Goal: Task Accomplishment & Management: Manage account settings

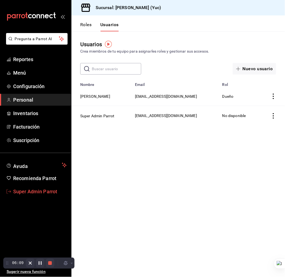
click at [39, 186] on link "Super Admin Parrot" at bounding box center [35, 192] width 71 height 12
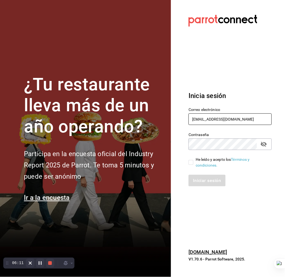
click at [218, 118] on input "[EMAIL_ADDRESS][DOMAIN_NAME]" at bounding box center [230, 119] width 83 height 12
type input "[EMAIL_ADDRESS][DOMAIN_NAME]"
click at [193, 162] on input "He leído y acepto los Términos y condiciones." at bounding box center [191, 162] width 5 height 5
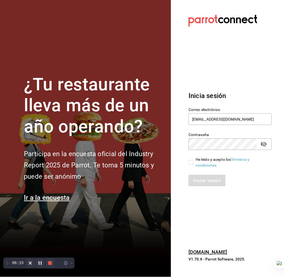
checkbox input "true"
click at [199, 179] on button "Iniciar sesión" at bounding box center [207, 181] width 37 height 12
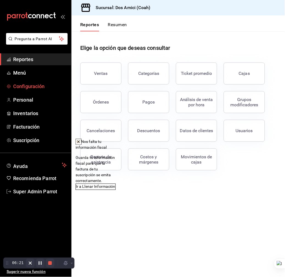
click at [44, 87] on span "Configuración" at bounding box center [40, 86] width 54 height 7
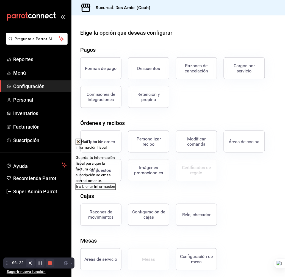
click at [81, 142] on icon at bounding box center [78, 141] width 4 height 4
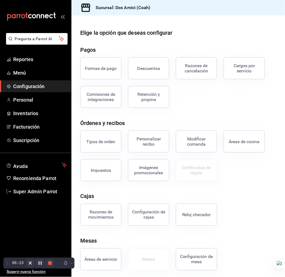
click at [118, 136] on button "Tipos de orden" at bounding box center [100, 141] width 41 height 22
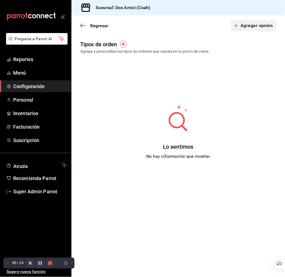
click at [239, 30] on button "Agregar opción" at bounding box center [253, 26] width 45 height 12
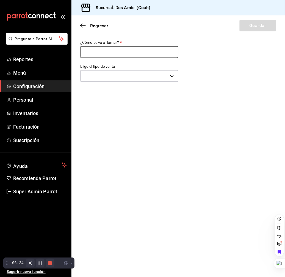
click at [158, 48] on input "text" at bounding box center [129, 52] width 98 height 12
type input "}"
type input "Para llevar"
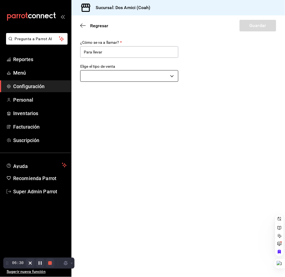
click at [135, 74] on body "Pregunta a Parrot AI Reportes Menú Configuración Personal Inventarios Facturaci…" at bounding box center [142, 138] width 285 height 277
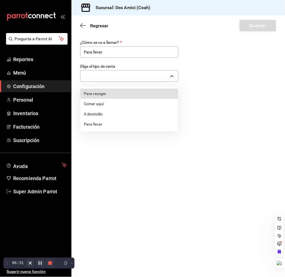
click at [123, 124] on li "Para llevar" at bounding box center [130, 124] width 98 height 10
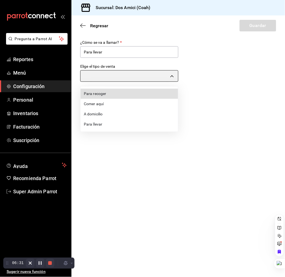
type input "TAKE_OUT"
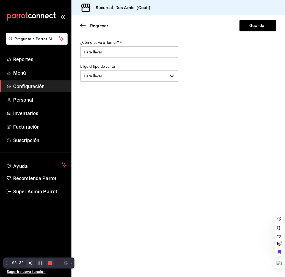
click at [252, 32] on div "Regresar Guardar" at bounding box center [179, 25] width 214 height 20
click at [254, 28] on button "Guardar" at bounding box center [258, 26] width 37 height 12
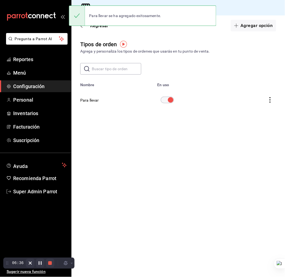
click at [99, 26] on div "Para llevar se ha agregado exitosamente." at bounding box center [142, 16] width 147 height 24
click at [102, 26] on div "Para llevar se ha agregado exitosamente." at bounding box center [142, 16] width 147 height 24
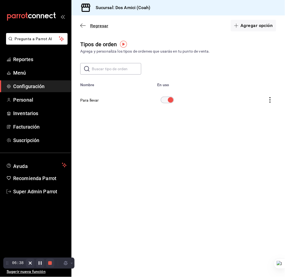
click at [95, 26] on span "Regresar" at bounding box center [99, 25] width 18 height 5
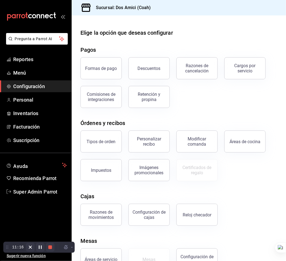
click at [280, 22] on div at bounding box center [179, 19] width 214 height 9
drag, startPoint x: 201, startPoint y: 109, endPoint x: 177, endPoint y: 105, distance: 24.9
click at [199, 108] on div "Elige la opción que deseas configurar Pagos Formas de pago Descuentos Razones d…" at bounding box center [179, 150] width 214 height 242
click at [29, 101] on span "Personal" at bounding box center [40, 99] width 54 height 7
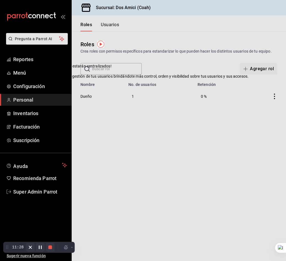
click at [43, 69] on icon at bounding box center [40, 66] width 4 height 4
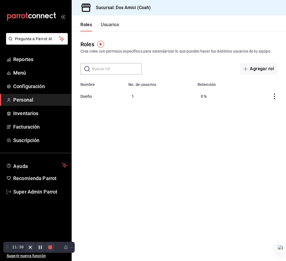
click at [108, 32] on div "Roles Crea roles con permisos específicos para estandarizar lo que pueden hacer…" at bounding box center [179, 52] width 214 height 43
click at [109, 29] on button "Usuarios" at bounding box center [110, 26] width 18 height 9
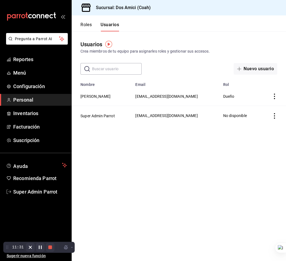
click at [171, 95] on span "jt1134486@gmail.com" at bounding box center [166, 96] width 62 height 4
copy span "jt1134486@gmail.com"
click at [214, 141] on main "Usuarios Crea miembros de tu equipo para asignarles roles y gestionar sus acces…" at bounding box center [179, 145] width 214 height 229
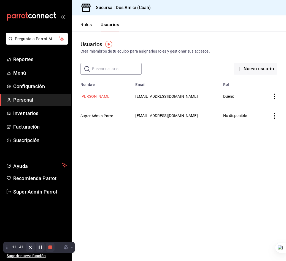
click at [107, 95] on button "Jose Eduardo Torres" at bounding box center [95, 97] width 30 height 6
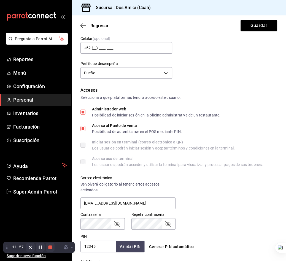
scroll to position [122, 0]
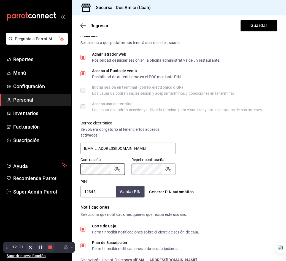
click at [251, 170] on div "Contraseña Contraseña Repetir contraseña Repetir contraseña" at bounding box center [175, 162] width 203 height 24
click at [143, 28] on div "Regresar Guardar" at bounding box center [179, 25] width 214 height 20
click at [241, 25] on button "Guardar" at bounding box center [258, 26] width 37 height 12
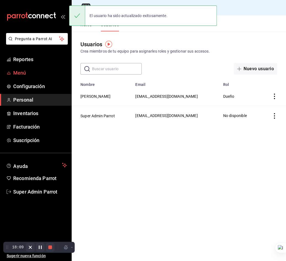
click at [40, 71] on span "Menú" at bounding box center [40, 72] width 54 height 7
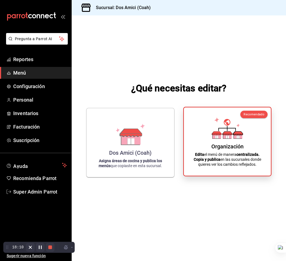
click at [209, 130] on div "Organización Edita el menú de manera centralizada. Copia y publica en las sucur…" at bounding box center [227, 141] width 74 height 59
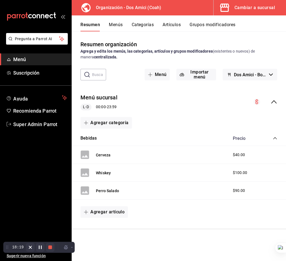
click at [180, 24] on button "Artículos" at bounding box center [171, 26] width 18 height 9
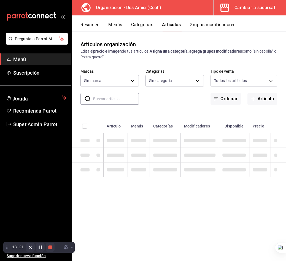
type input "edca4ed2-af6a-49e8-a023-9586d00b1916"
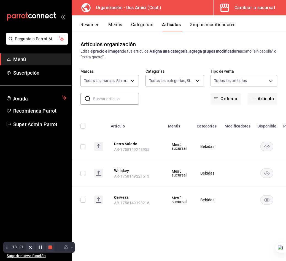
type input "248aea84-9689-42f3-9e73-f47c217ac0d0"
click at [175, 22] on button "Artículos" at bounding box center [171, 26] width 19 height 9
click at [258, 99] on button "Artículo" at bounding box center [262, 99] width 30 height 12
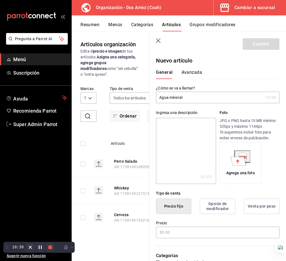
click at [209, 97] on input "Agua mineral" at bounding box center [209, 97] width 107 height 11
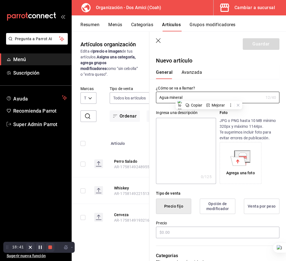
type input "Agua mineral"
click at [177, 136] on textarea at bounding box center [186, 151] width 60 height 66
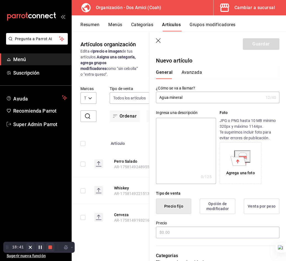
paste textarea "Agua mineral"
type textarea "Agua mineral"
type textarea "x"
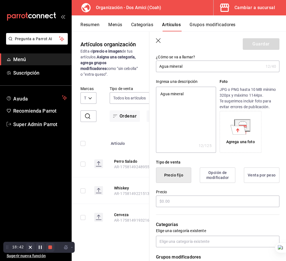
scroll to position [61, 0]
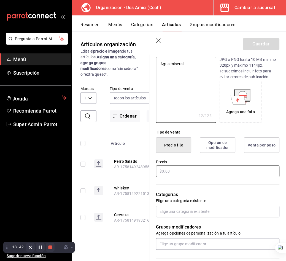
type textarea "Agua mineral"
click at [183, 168] on input "text" at bounding box center [217, 171] width 123 height 12
type textarea "x"
type input "$4.00"
type textarea "x"
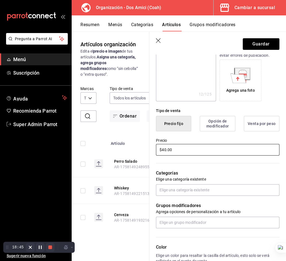
scroll to position [92, 0]
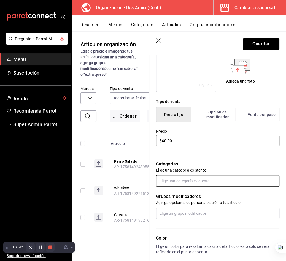
type input "$40.00"
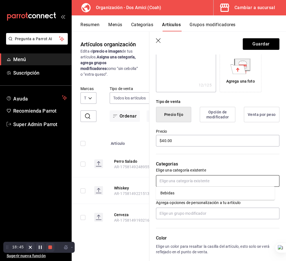
click at [175, 179] on input "text" at bounding box center [217, 181] width 123 height 12
click at [178, 191] on li "Bebidas" at bounding box center [215, 192] width 119 height 9
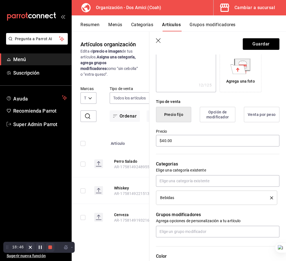
click at [193, 166] on p "Categorías" at bounding box center [217, 164] width 123 height 7
click at [170, 166] on p "Categorías" at bounding box center [217, 164] width 123 height 7
click at [176, 196] on div "Bebidas" at bounding box center [211, 198] width 102 height 4
drag, startPoint x: 174, startPoint y: 196, endPoint x: 159, endPoint y: 197, distance: 14.9
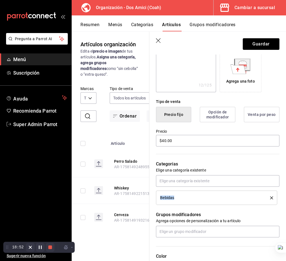
click at [159, 197] on li "Bebidas" at bounding box center [216, 197] width 121 height 14
click at [180, 198] on div "Bebidas" at bounding box center [211, 198] width 102 height 4
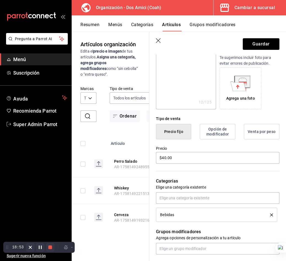
scroll to position [31, 0]
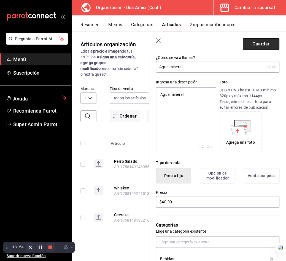
click at [247, 48] on button "Guardar" at bounding box center [260, 44] width 37 height 12
type textarea "x"
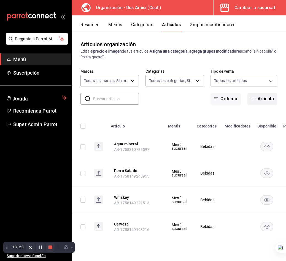
click at [262, 101] on button "Artículo" at bounding box center [262, 99] width 30 height 12
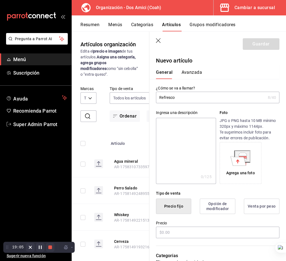
click at [177, 99] on input "Refresco" at bounding box center [210, 97] width 109 height 11
type input "Refresco"
click at [186, 127] on textarea at bounding box center [186, 151] width 60 height 66
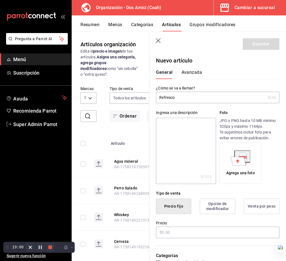
paste textarea "Refresco"
type textarea "Refresco"
type textarea "x"
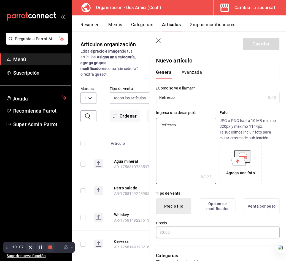
type textarea "Refresco"
click at [171, 227] on input "text" at bounding box center [217, 232] width 123 height 12
type textarea "x"
type input "$4.00"
type textarea "x"
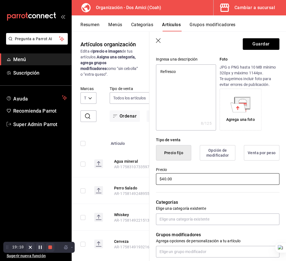
scroll to position [61, 0]
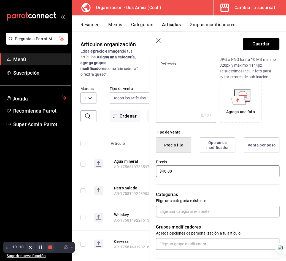
type input "$40.00"
click at [171, 210] on input "text" at bounding box center [217, 212] width 123 height 12
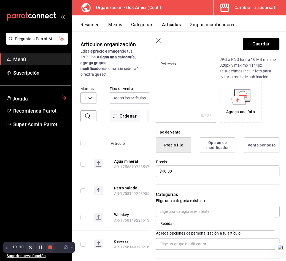
click at [171, 217] on ul "Bebidas" at bounding box center [215, 223] width 119 height 13
click at [172, 221] on li "Bebidas" at bounding box center [215, 223] width 119 height 9
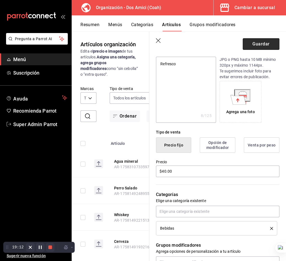
click at [245, 45] on button "Guardar" at bounding box center [260, 44] width 37 height 12
type textarea "x"
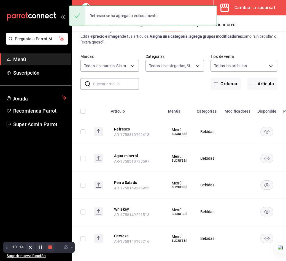
scroll to position [23, 0]
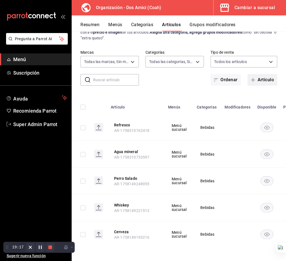
click at [252, 80] on button "Artículo" at bounding box center [262, 80] width 30 height 12
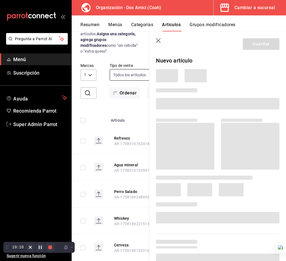
scroll to position [18, 0]
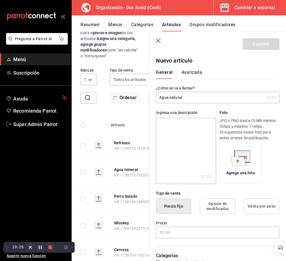
click at [166, 97] on input "Agua natural" at bounding box center [209, 97] width 107 height 11
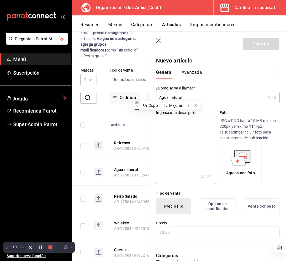
type input "Agua natural"
click at [171, 130] on textarea at bounding box center [186, 151] width 60 height 66
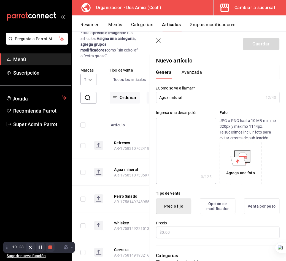
paste textarea "Agua natural"
type textarea "Agua natural"
type textarea "x"
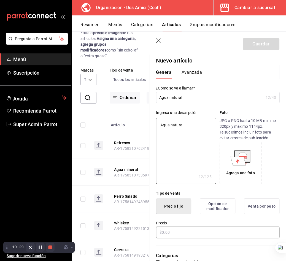
type textarea "Agua natural"
type textarea "x"
click at [171, 231] on input "text" at bounding box center [217, 232] width 123 height 12
type input "$3.00"
type textarea "x"
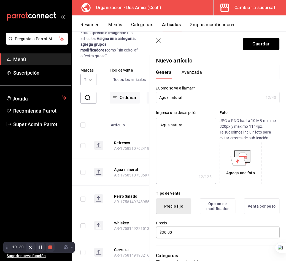
scroll to position [61, 0]
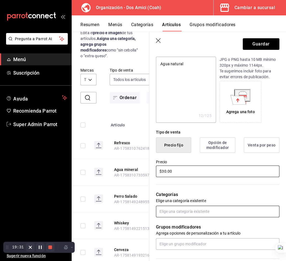
type input "$30.00"
click at [181, 210] on input "text" at bounding box center [217, 212] width 123 height 12
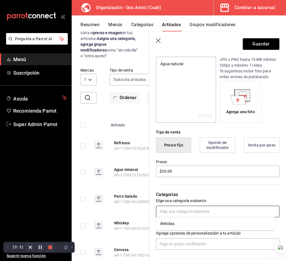
click at [176, 223] on li "Bebidas" at bounding box center [215, 223] width 119 height 9
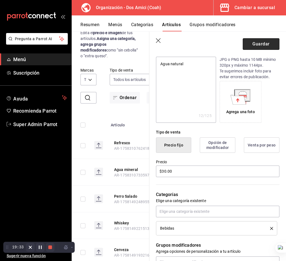
click at [258, 45] on button "Guardar" at bounding box center [260, 44] width 37 height 12
type textarea "x"
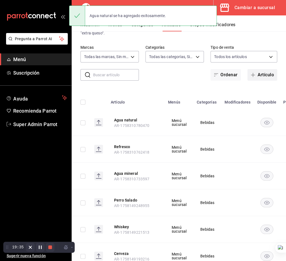
scroll to position [50, 0]
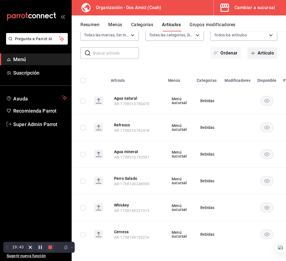
click at [253, 50] on button "Artículo" at bounding box center [262, 53] width 30 height 12
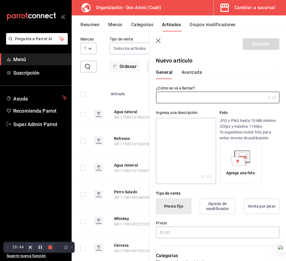
scroll to position [45, 0]
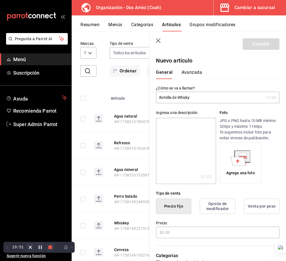
click at [189, 95] on input "Botella de Whisky" at bounding box center [209, 97] width 107 height 11
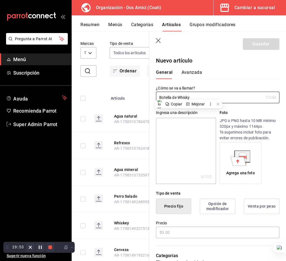
type input "Botella de Whisky"
click at [179, 157] on textarea at bounding box center [186, 151] width 60 height 66
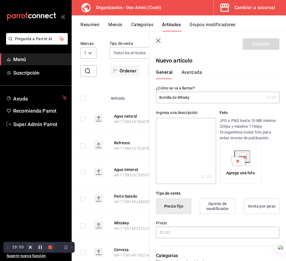
paste textarea "Botella de Whisky"
type textarea "Botella de Whisky"
type textarea "x"
type textarea "Botella de Whisky"
type textarea "x"
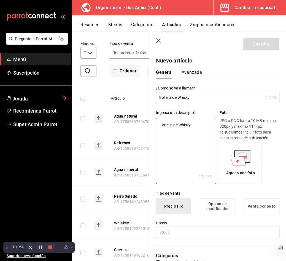
click at [184, 98] on input "Botella de Whisky" at bounding box center [209, 97] width 107 height 11
type input "Botella de B"
type textarea "x"
type input "Botella de Bu"
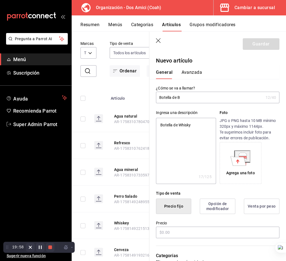
type textarea "x"
type input "Botella de Buc"
type textarea "x"
type input "Botella de Buch"
type textarea "x"
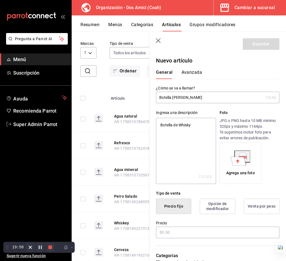
type input "Botella de Bucha"
type textarea "x"
type input "Botella de Buchan"
type textarea "x"
type input "Botella de Buchann"
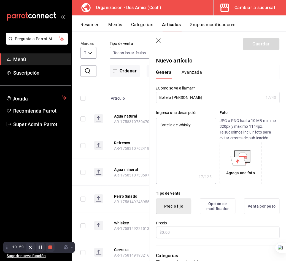
type textarea "x"
type input "Botella de Buchanna"
type textarea "x"
type input "Botella de Buchannan"
type textarea "x"
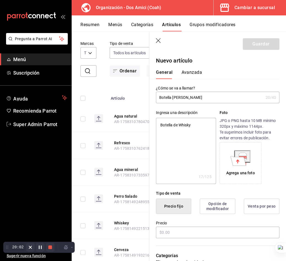
type input "Botella de Buchannan´s"
type textarea "x"
click at [196, 100] on input "Botella de Buchannan´s" at bounding box center [209, 97] width 107 height 11
type input "Botella de Buchanna´s"
type textarea "x"
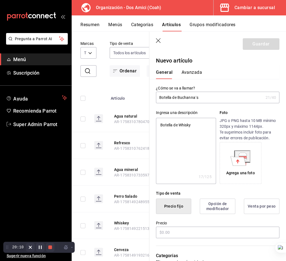
click at [191, 97] on input "Botella de Buchanna´s" at bounding box center [209, 97] width 107 height 11
type input "Botella de Buchana´s"
type textarea "x"
click at [200, 94] on input "Botella de Buchana´s" at bounding box center [209, 97] width 107 height 11
click at [201, 98] on input "Botella de Buchana´s" at bounding box center [209, 97] width 107 height 11
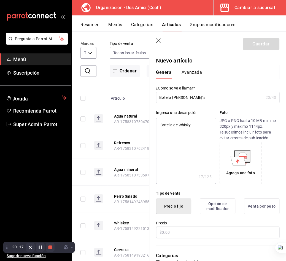
click at [191, 97] on input "Botella de Buchana´s" at bounding box center [209, 97] width 107 height 11
type input "Botella de Buchann´s"
type textarea "x"
type input "Botella de Buchan´s"
type textarea "x"
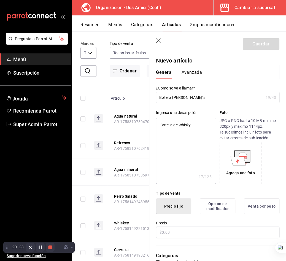
type input "Botella de Buchana´s"
type textarea "x"
type input "Botella de Buchanan´s"
type textarea "x"
drag, startPoint x: 177, startPoint y: 95, endPoint x: 210, endPoint y: 98, distance: 32.6
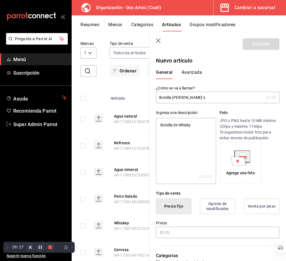
click at [210, 98] on input "Botella de Buchanan´s" at bounding box center [209, 97] width 107 height 11
click at [213, 98] on input "Botella de Buchanan´s" at bounding box center [209, 97] width 107 height 11
type input "Botella de Buchanan´s"
type textarea "x"
type input "Botella de Buchanan´s 12"
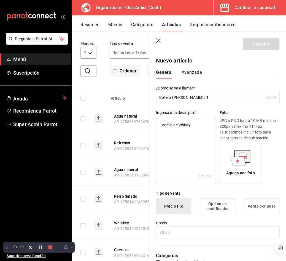
type textarea "x"
click at [174, 100] on input "Botella de Buchanan´s 12" at bounding box center [209, 97] width 107 height 11
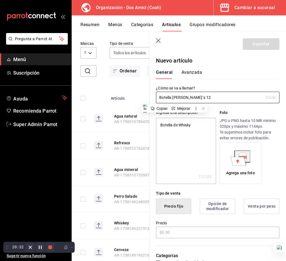
type input "Botella de Buchanan´s 12"
type textarea "x"
click at [174, 133] on textarea "Botella de Whisky" at bounding box center [186, 151] width 60 height 66
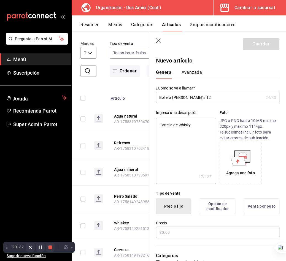
click at [174, 133] on textarea "Botella de Whisky" at bounding box center [186, 151] width 60 height 66
paste textarea "Buchanan´s 12"
type textarea "Botella de Buchanan´s 12"
type textarea "x"
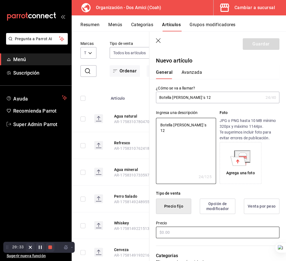
type textarea "Botella de Buchanan´s 12"
click at [173, 230] on input "text" at bounding box center [217, 232] width 123 height 12
type textarea "x"
type input "$1.00"
type textarea "x"
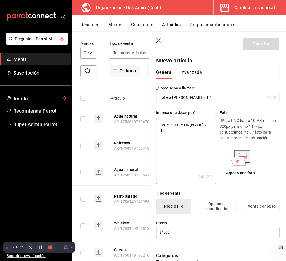
type input "$14.00"
type textarea "x"
type input "$140.00"
type textarea "x"
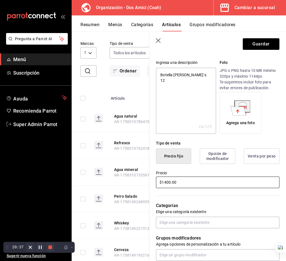
scroll to position [92, 0]
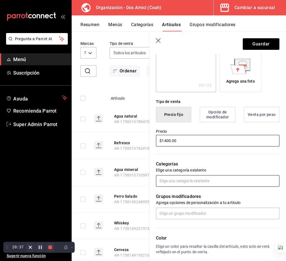
type input "$1400.00"
click at [171, 182] on input "text" at bounding box center [217, 181] width 123 height 12
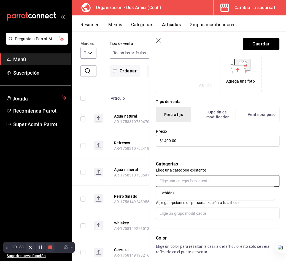
click at [169, 198] on ul "Bebidas" at bounding box center [215, 192] width 119 height 13
click at [169, 193] on li "Bebidas" at bounding box center [215, 192] width 119 height 9
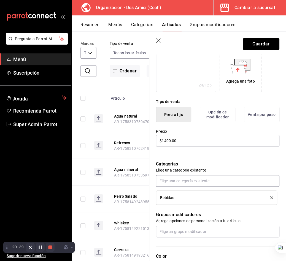
click at [191, 161] on p "Categorías" at bounding box center [217, 164] width 123 height 7
click at [257, 50] on header "Guardar" at bounding box center [217, 43] width 136 height 23
click at [254, 46] on button "Guardar" at bounding box center [260, 44] width 37 height 12
type textarea "x"
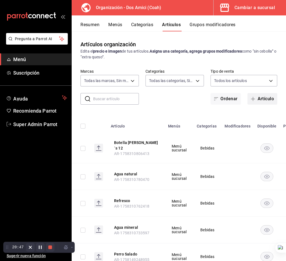
click at [248, 102] on button "Artículo" at bounding box center [262, 99] width 30 height 12
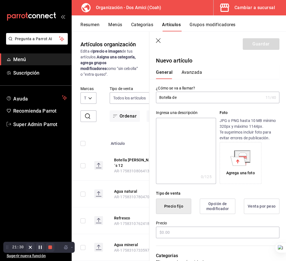
click at [213, 99] on input "Botella de" at bounding box center [209, 97] width 107 height 11
click at [167, 95] on input "Botella de vino tinto" at bounding box center [209, 97] width 107 height 11
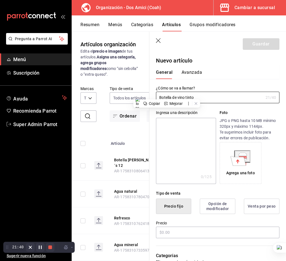
type input "Botella de vino tinto"
click at [181, 134] on textarea at bounding box center [186, 151] width 60 height 66
paste textarea "Botella de vino tinto"
type textarea "Botella de vino tinto"
type textarea "x"
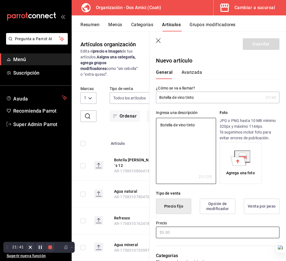
type textarea "Botella de vino tinto"
click at [168, 229] on input "text" at bounding box center [217, 232] width 123 height 12
type textarea "x"
type input "$8.00"
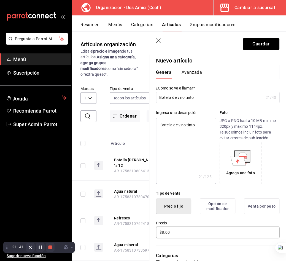
type textarea "x"
type input "$80.00"
type textarea "x"
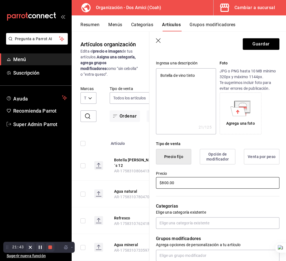
scroll to position [92, 0]
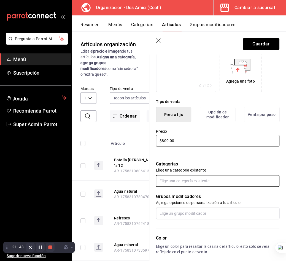
type input "$800.00"
click at [172, 182] on input "text" at bounding box center [217, 181] width 123 height 12
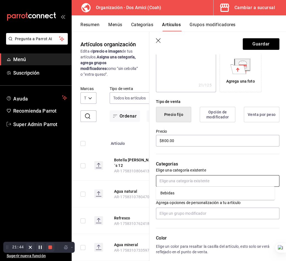
click at [174, 197] on li "Bebidas" at bounding box center [215, 192] width 119 height 9
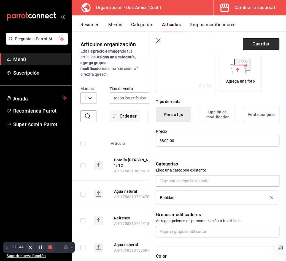
click at [251, 44] on button "Guardar" at bounding box center [260, 44] width 37 height 12
type textarea "x"
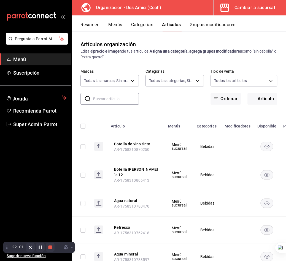
click at [115, 24] on button "Menús" at bounding box center [115, 26] width 14 height 9
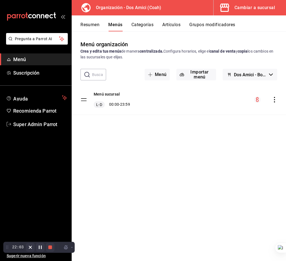
click at [274, 98] on icon "actions" at bounding box center [274, 100] width 6 height 6
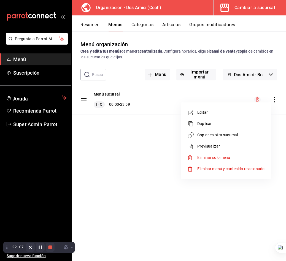
drag, startPoint x: 228, startPoint y: 91, endPoint x: 168, endPoint y: 77, distance: 61.0
click at [228, 91] on div at bounding box center [143, 130] width 286 height 261
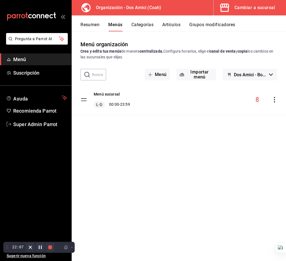
click at [119, 24] on button "Menús" at bounding box center [115, 26] width 14 height 9
click at [275, 98] on icon "actions" at bounding box center [274, 100] width 6 height 6
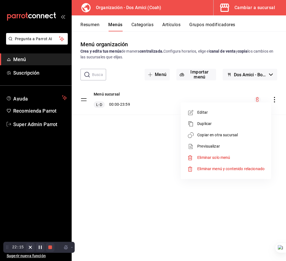
click at [231, 132] on span "Copiar en otra sucursal" at bounding box center [230, 135] width 67 height 6
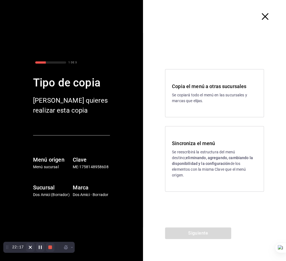
click at [193, 149] on div "Sincroniza el menú Se reescribirá la estructura del menú destino; eliminando, a…" at bounding box center [214, 158] width 85 height 39
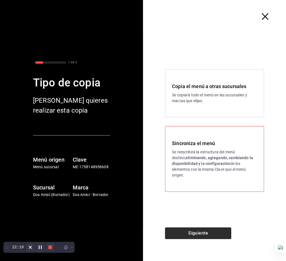
click at [201, 232] on button "Siguiente" at bounding box center [198, 233] width 66 height 12
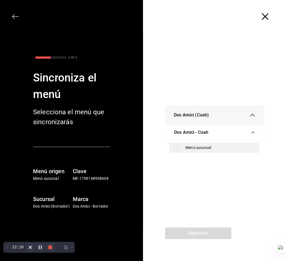
click at [192, 145] on div "Menú sucursal" at bounding box center [220, 148] width 70 height 6
checkbox input "true"
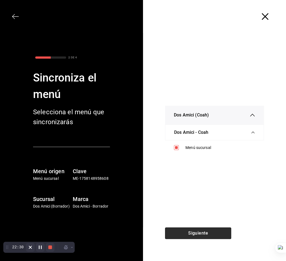
click at [198, 234] on button "Siguiente" at bounding box center [198, 233] width 66 height 12
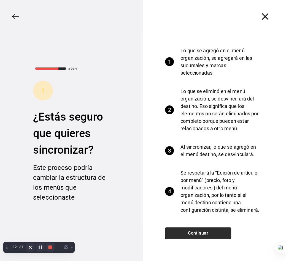
click at [198, 234] on button "Continuar" at bounding box center [198, 233] width 66 height 12
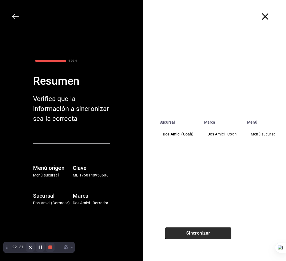
click at [198, 234] on button "Sincronizar" at bounding box center [198, 233] width 66 height 12
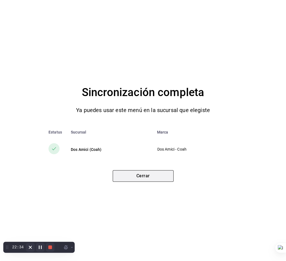
click at [151, 179] on button "Cerrar" at bounding box center [143, 176] width 61 height 12
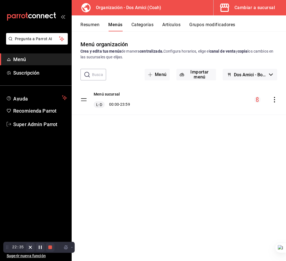
click at [151, 160] on div "Menú organización Crea y edita tus menús de manera centralizada. Configura hora…" at bounding box center [179, 150] width 214 height 220
click at [241, 142] on div "Menú organización Crea y edita tus menús de manera centralizada. Configura hora…" at bounding box center [179, 150] width 214 height 220
click at [250, 7] on div "Cambiar a sucursal" at bounding box center [254, 8] width 40 height 8
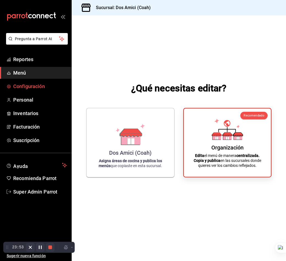
click at [35, 87] on span "Configuración" at bounding box center [40, 86] width 54 height 7
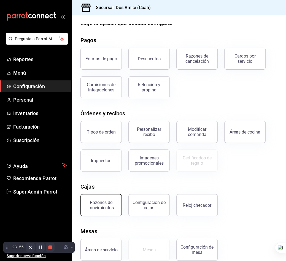
scroll to position [18, 0]
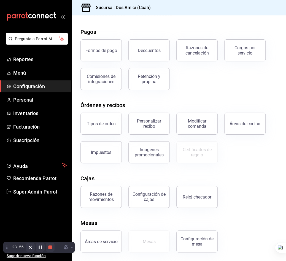
click at [100, 236] on button "Áreas de servicio" at bounding box center [100, 241] width 41 height 22
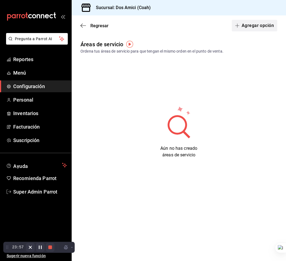
click at [235, 23] on button "Agregar opción" at bounding box center [253, 26] width 45 height 12
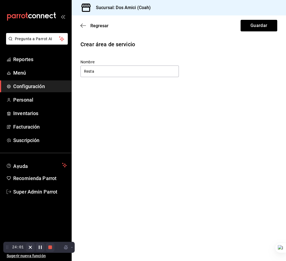
type input "Restaurante"
click at [259, 29] on button "Guardar" at bounding box center [258, 26] width 37 height 12
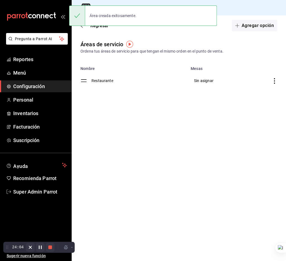
click at [91, 27] on div "Área creada exitosamente." at bounding box center [142, 16] width 147 height 24
click at [97, 26] on div "Área creada exitosamente." at bounding box center [142, 16] width 147 height 24
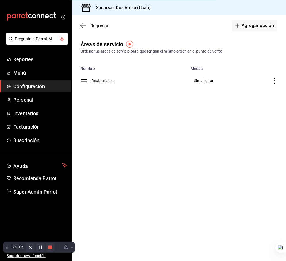
click at [97, 28] on span "Regresar" at bounding box center [99, 25] width 18 height 5
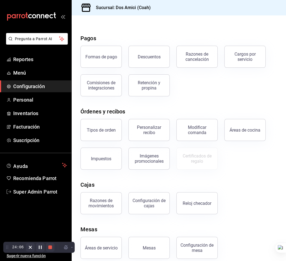
scroll to position [18, 0]
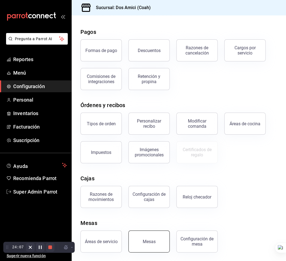
click at [148, 233] on button "Mesas" at bounding box center [148, 241] width 41 height 22
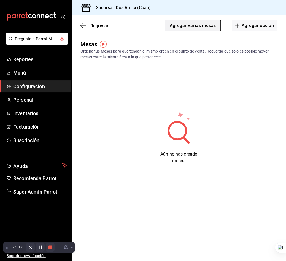
click at [213, 26] on button "Agregar varias mesas" at bounding box center [193, 26] width 56 height 12
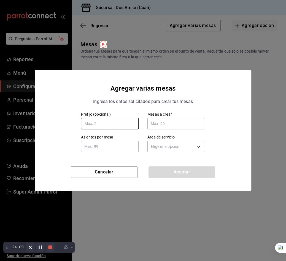
click at [132, 121] on input "text" at bounding box center [110, 124] width 58 height 12
click at [113, 88] on h4 "Agregar varias mesas" at bounding box center [142, 88] width 65 height 10
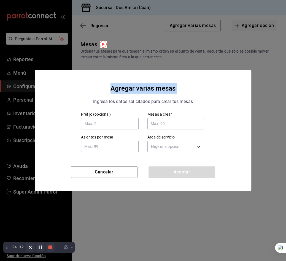
click at [113, 88] on h4 "Agregar varias mesas" at bounding box center [142, 88] width 65 height 10
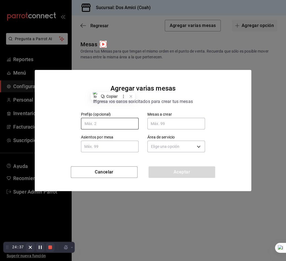
click at [123, 123] on input "text" at bounding box center [110, 124] width 58 height 12
type input "M"
click at [165, 122] on input "text" at bounding box center [176, 123] width 58 height 11
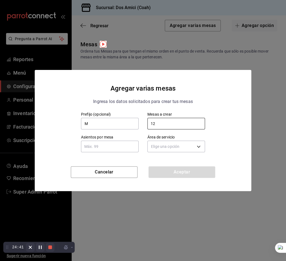
type input "12"
click at [131, 146] on input "text" at bounding box center [110, 146] width 58 height 11
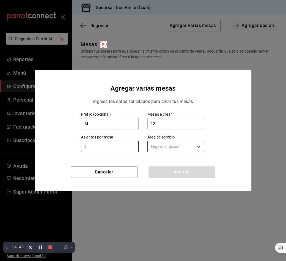
type input "5"
click at [182, 145] on body "Pregunta a Parrot AI Reportes Menú Configuración Personal Inventarios Facturaci…" at bounding box center [143, 130] width 286 height 261
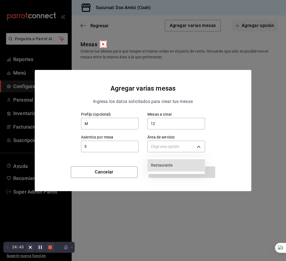
click at [171, 161] on li "Restaurante" at bounding box center [175, 165] width 57 height 12
type input "d36f8959-e761-4de9-81a7-8475a6d801db"
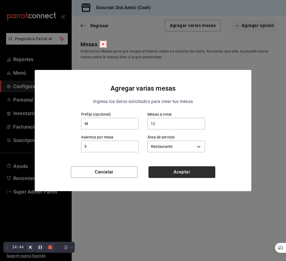
click at [178, 173] on button "Aceptar" at bounding box center [181, 172] width 67 height 12
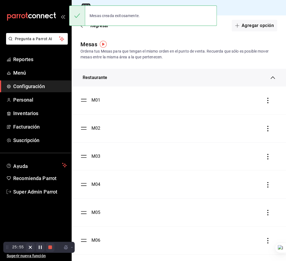
click at [28, 88] on span "Configuración" at bounding box center [40, 86] width 54 height 7
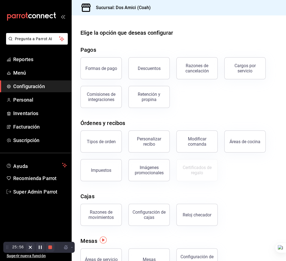
scroll to position [18, 0]
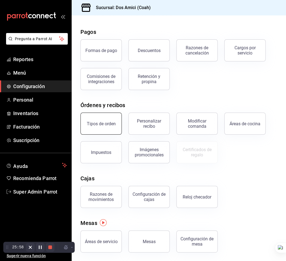
click at [111, 123] on div "Tipos de orden" at bounding box center [101, 123] width 29 height 5
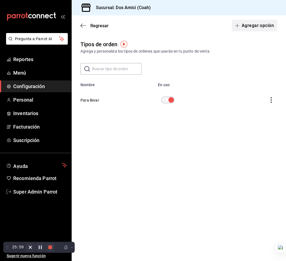
click at [253, 25] on button "Agregar opción" at bounding box center [253, 26] width 45 height 12
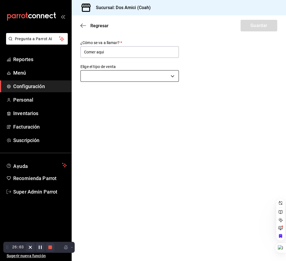
type input "Comer aqui"
click at [154, 78] on body "Pregunta a Parrot AI Reportes Menú Configuración Personal Inventarios Facturaci…" at bounding box center [143, 130] width 286 height 261
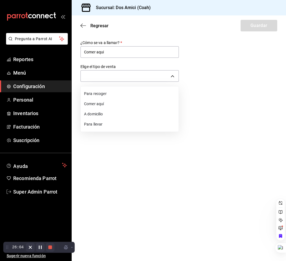
click at [125, 106] on li "Comer aquí" at bounding box center [130, 104] width 98 height 10
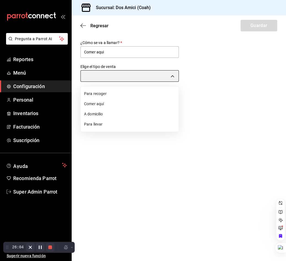
type input "DINE_IN"
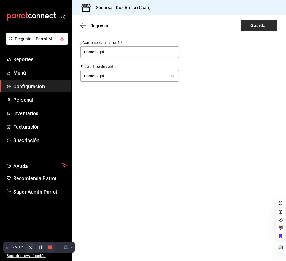
click at [253, 28] on button "Guardar" at bounding box center [258, 26] width 37 height 12
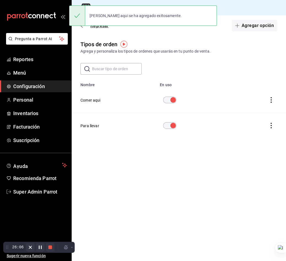
click at [99, 28] on span "Regresar" at bounding box center [99, 25] width 18 height 5
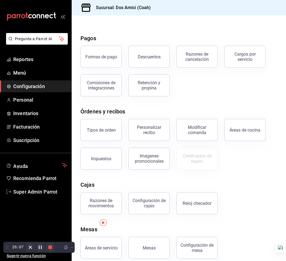
scroll to position [18, 0]
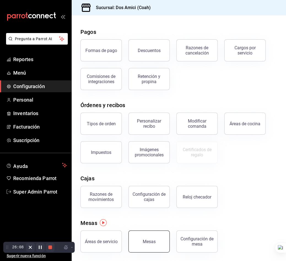
click at [152, 240] on div "Mesas" at bounding box center [149, 241] width 13 height 5
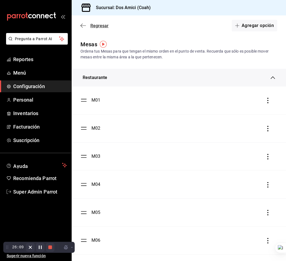
click at [103, 26] on span "Regresar" at bounding box center [99, 25] width 18 height 5
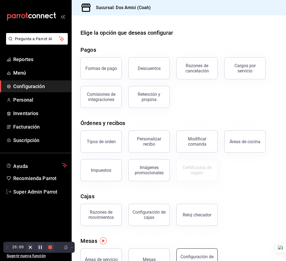
click at [190, 249] on div "Configuración de mesa" at bounding box center [193, 256] width 48 height 29
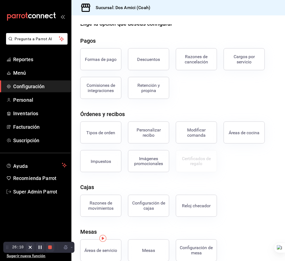
scroll to position [18, 0]
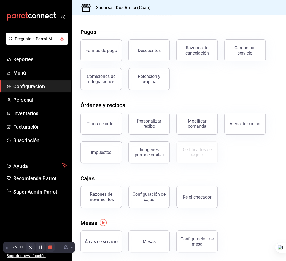
drag, startPoint x: 189, startPoint y: 238, endPoint x: 184, endPoint y: 222, distance: 16.2
click at [189, 238] on div "Configuración de mesa" at bounding box center [197, 241] width 34 height 10
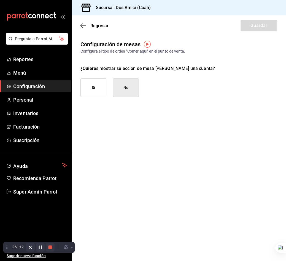
click at [96, 83] on button "Si" at bounding box center [93, 87] width 26 height 18
checkbox input "true"
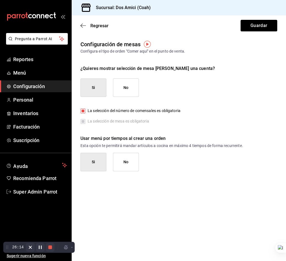
click at [133, 158] on button "No" at bounding box center [126, 162] width 26 height 18
click at [250, 28] on button "Guardar" at bounding box center [258, 26] width 37 height 12
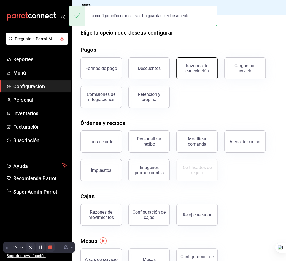
click at [198, 70] on div "Razones de cancelación" at bounding box center [197, 68] width 34 height 10
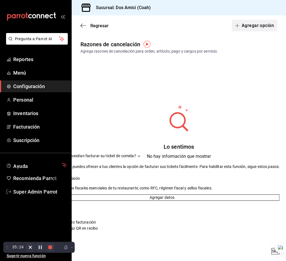
click at [239, 23] on icon "button" at bounding box center [237, 25] width 4 height 4
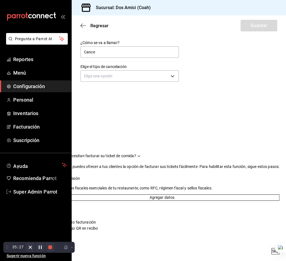
type input "Cancelación de orden"
click at [144, 75] on body "Pregunta a Parrot AI Reportes Menú Configuración Personal Inventarios Facturaci…" at bounding box center [143, 130] width 286 height 261
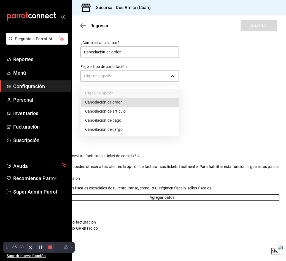
click at [121, 103] on li "Cancelación de orden" at bounding box center [130, 102] width 98 height 9
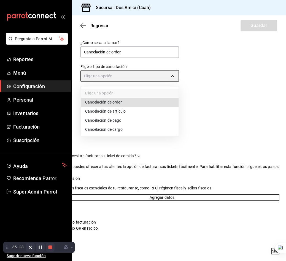
type input "ORDER"
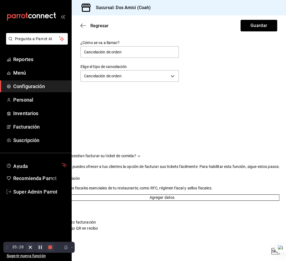
click at [260, 30] on button "Guardar" at bounding box center [258, 26] width 37 height 12
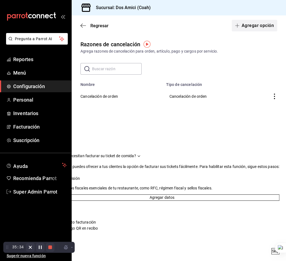
click at [248, 29] on button "Agregar opción" at bounding box center [253, 26] width 45 height 12
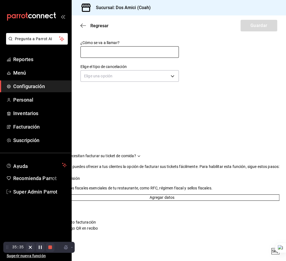
click at [158, 53] on input "text" at bounding box center [129, 52] width 98 height 12
type input "Cancelación de artículo"
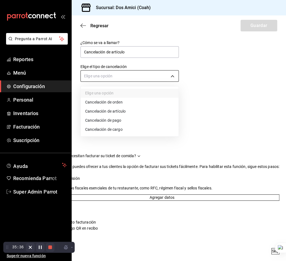
click at [133, 73] on body "Pregunta a Parrot AI Reportes Menú Configuración Personal Inventarios Facturaci…" at bounding box center [143, 130] width 286 height 261
click at [123, 108] on li "Cancelación de artículo" at bounding box center [130, 111] width 98 height 9
type input "ORDER_ITEM"
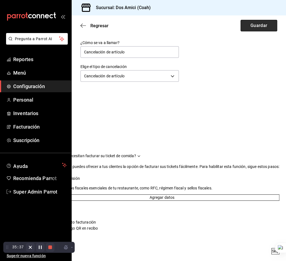
click at [255, 27] on button "Guardar" at bounding box center [258, 26] width 37 height 12
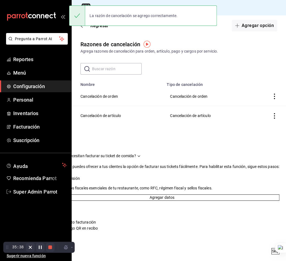
drag, startPoint x: 116, startPoint y: 70, endPoint x: 174, endPoint y: 57, distance: 59.6
click at [116, 70] on input "text" at bounding box center [117, 68] width 50 height 11
click at [252, 28] on button "Agregar opción" at bounding box center [253, 26] width 45 height 12
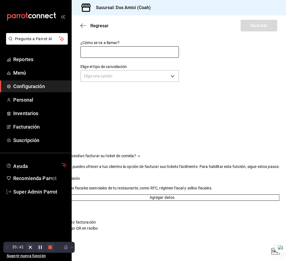
click at [103, 51] on input "text" at bounding box center [129, 52] width 98 height 12
type input "Cancelación de pago"
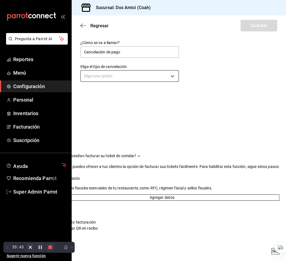
click at [127, 73] on body "Pregunta a Parrot AI Reportes Menú Configuración Personal Inventarios Facturaci…" at bounding box center [143, 130] width 286 height 261
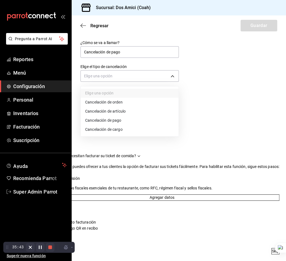
click at [120, 117] on li "Cancelación de pago" at bounding box center [130, 120] width 98 height 9
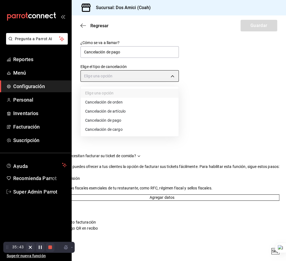
type input "ORDER_PAYMENT"
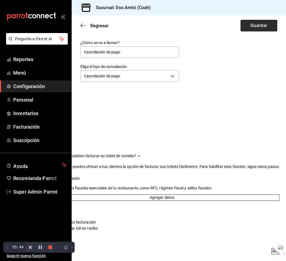
click at [248, 25] on button "Guardar" at bounding box center [258, 26] width 37 height 12
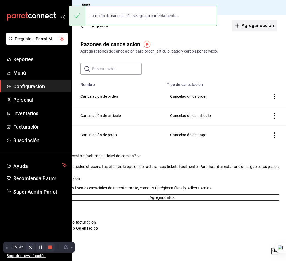
click at [256, 24] on button "Agregar opción" at bounding box center [253, 26] width 45 height 12
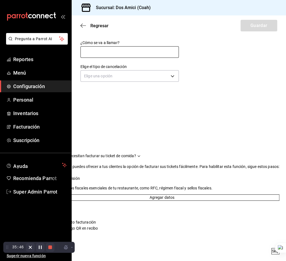
click at [124, 53] on input "text" at bounding box center [129, 52] width 98 height 12
type input "Cancelación de cargo"
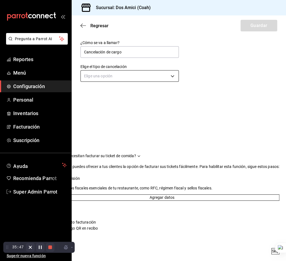
click at [132, 75] on body "Pregunta a Parrot AI Reportes Menú Configuración Personal Inventarios Facturaci…" at bounding box center [143, 130] width 286 height 261
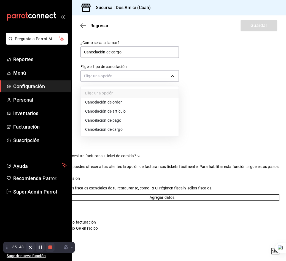
click at [120, 131] on li "Cancelación de cargo" at bounding box center [130, 129] width 98 height 9
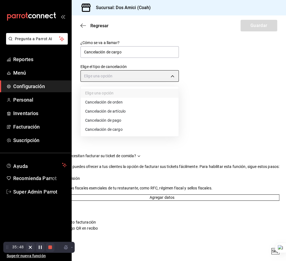
type input "SERVICE_CHARGE"
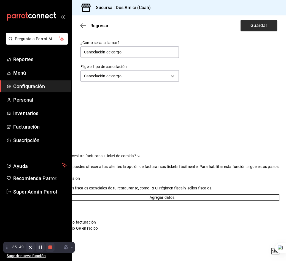
click at [246, 23] on button "Guardar" at bounding box center [258, 26] width 37 height 12
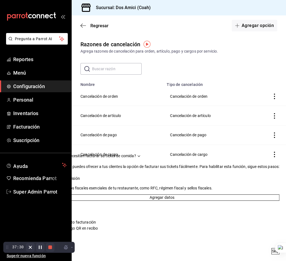
drag, startPoint x: 170, startPoint y: 191, endPoint x: 173, endPoint y: 184, distance: 7.6
click at [170, 188] on main "Regresar Agregar opción Razones de cancelación Agrega razones de cancelación pa…" at bounding box center [179, 137] width 214 height 245
click at [141, 154] on icon "Drag to move checklist" at bounding box center [138, 156] width 4 height 4
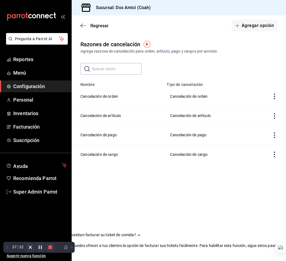
click at [121, 172] on div "Razones de cancelación Agrega razones de cancelación para orden, artículo, pago…" at bounding box center [179, 113] width 214 height 146
click at [28, 76] on span "Menú" at bounding box center [40, 72] width 54 height 7
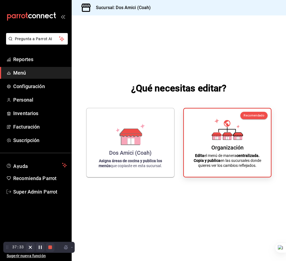
click at [172, 82] on h1 "¿Qué necesitas editar?" at bounding box center [178, 87] width 95 height 13
click at [48, 57] on span "Reportes" at bounding box center [40, 59] width 54 height 7
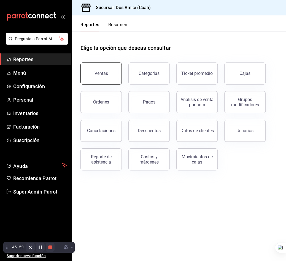
click at [105, 70] on button "Ventas" at bounding box center [100, 73] width 41 height 22
